Goal: Navigation & Orientation: Find specific page/section

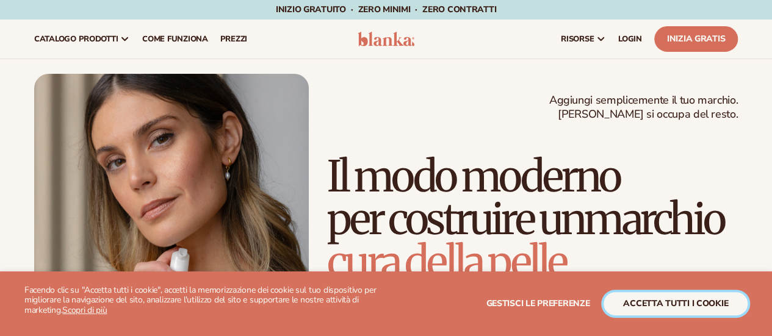
click at [639, 307] on font "accetta tutti i cookie" at bounding box center [675, 304] width 105 height 12
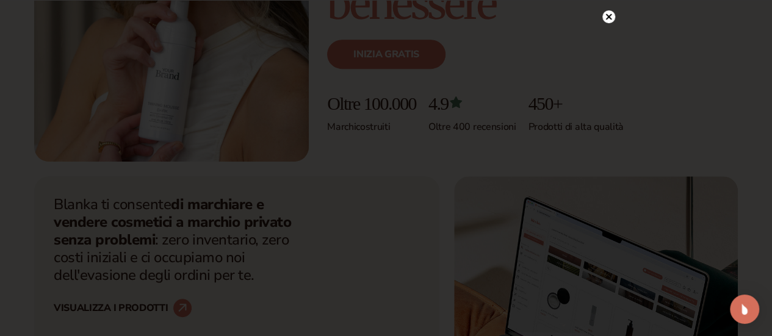
scroll to position [259, 0]
click at [669, 159] on div at bounding box center [386, 168] width 772 height 336
click at [606, 22] on div at bounding box center [608, 28] width 13 height 21
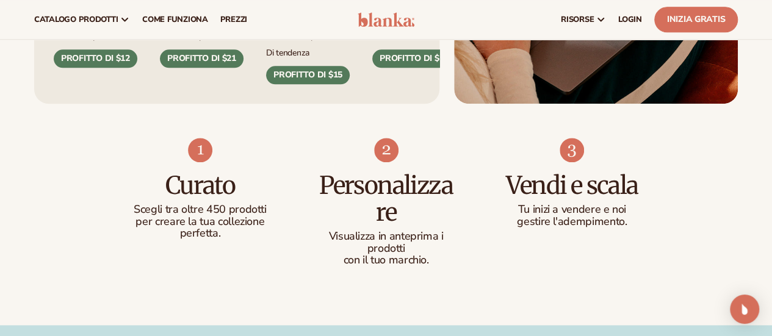
scroll to position [678, 0]
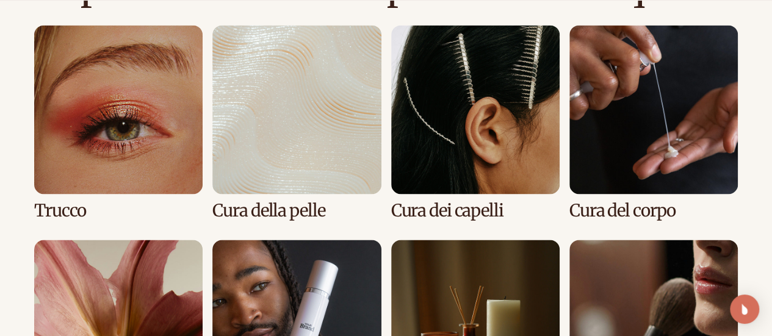
scroll to position [927, 0]
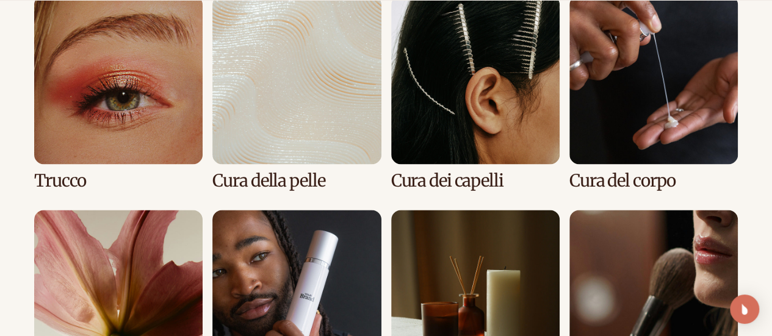
click at [253, 155] on link "2 / 8" at bounding box center [296, 92] width 168 height 195
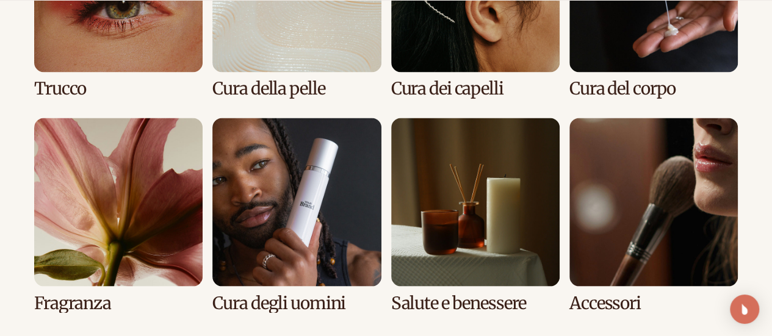
scroll to position [1040, 0]
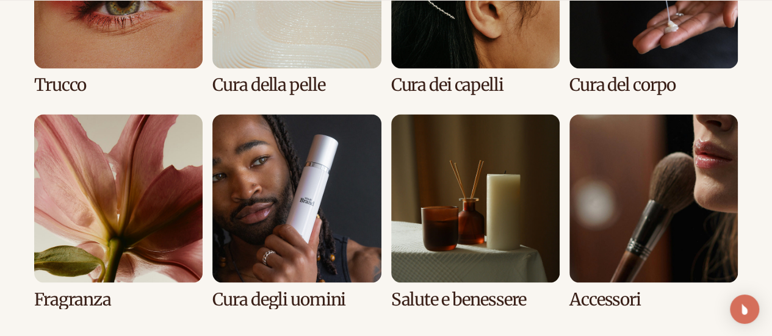
click at [492, 219] on link "7 / 8" at bounding box center [475, 211] width 168 height 195
